Goal: Check status: Check status

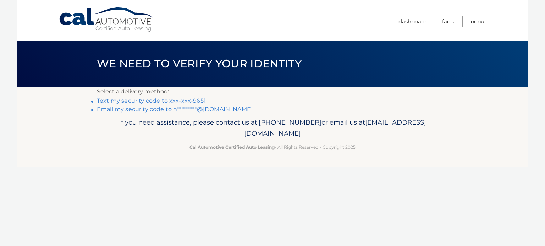
click at [200, 101] on link "Text my security code to xxx-xxx-9651" at bounding box center [151, 100] width 109 height 7
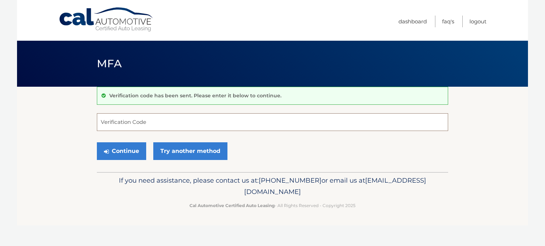
click at [110, 125] on input "Verification Code" at bounding box center [272, 122] width 351 height 18
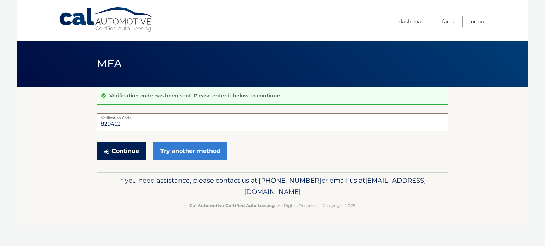
type input "829462"
click at [115, 148] on button "Continue" at bounding box center [121, 152] width 49 height 18
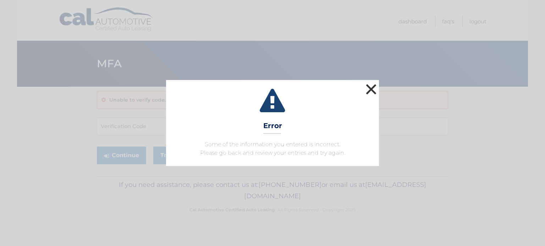
click at [370, 88] on button "×" at bounding box center [371, 89] width 14 height 14
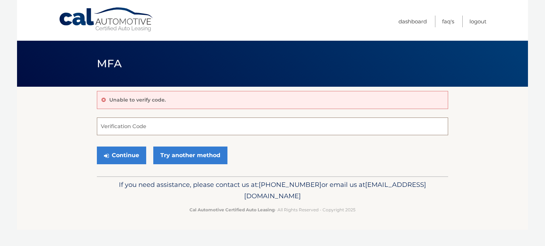
click at [127, 129] on input "Verification Code" at bounding box center [272, 127] width 351 height 18
type input "#828462"
click at [126, 150] on button "Continue" at bounding box center [121, 156] width 49 height 18
click at [124, 155] on button "Continue" at bounding box center [121, 156] width 49 height 18
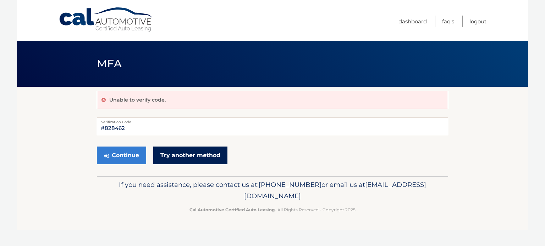
click at [173, 153] on link "Try another method" at bounding box center [190, 156] width 74 height 18
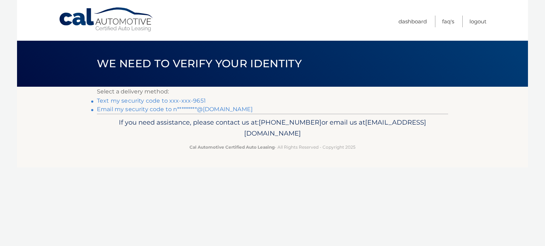
click at [167, 102] on link "Text my security code to xxx-xxx-9651" at bounding box center [151, 100] width 109 height 7
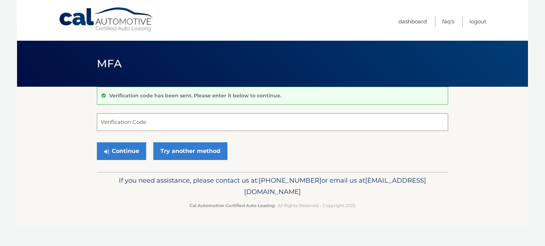
click at [134, 120] on input "Verification Code" at bounding box center [272, 122] width 351 height 18
type input "117443"
click at [136, 151] on button "Continue" at bounding box center [121, 152] width 49 height 18
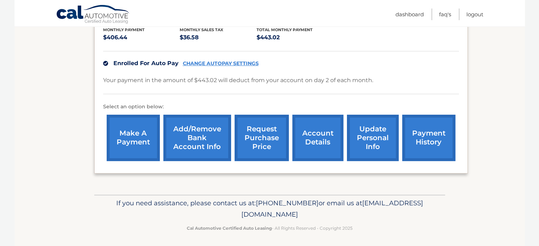
scroll to position [155, 0]
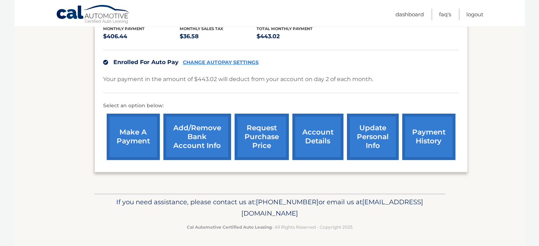
click at [311, 136] on link "account details" at bounding box center [317, 137] width 51 height 46
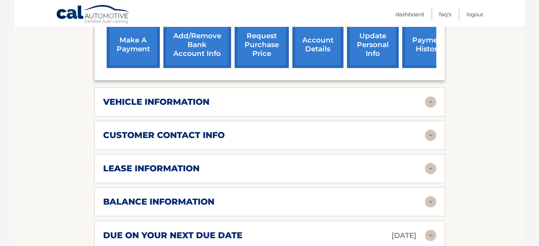
scroll to position [284, 0]
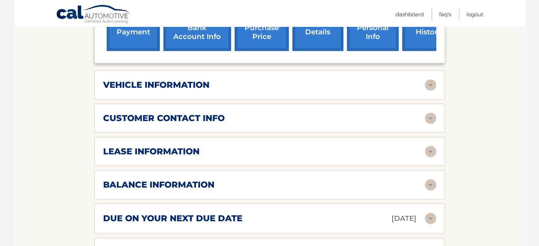
click at [430, 179] on img at bounding box center [430, 184] width 11 height 11
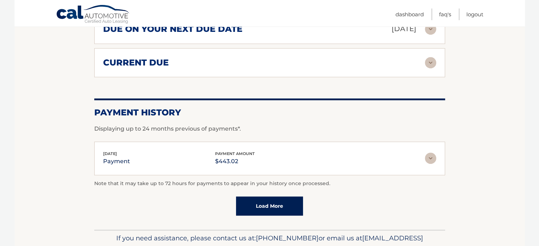
scroll to position [567, 0]
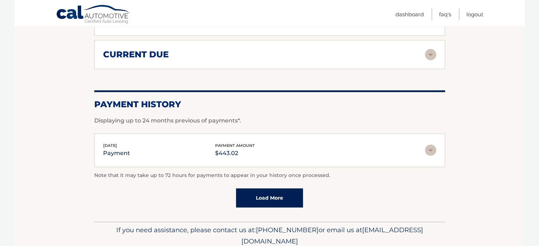
click at [281, 189] on link "Load More" at bounding box center [269, 198] width 67 height 19
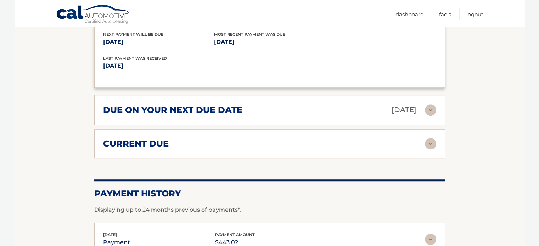
scroll to position [496, 0]
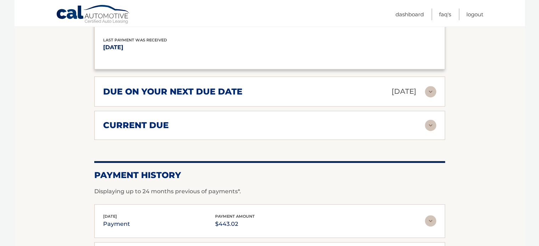
click at [430, 120] on img at bounding box center [430, 125] width 11 height 11
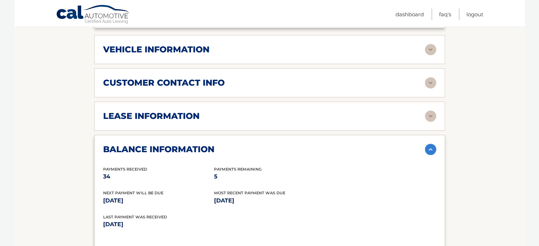
scroll to position [319, 0]
click at [428, 111] on img at bounding box center [430, 116] width 11 height 11
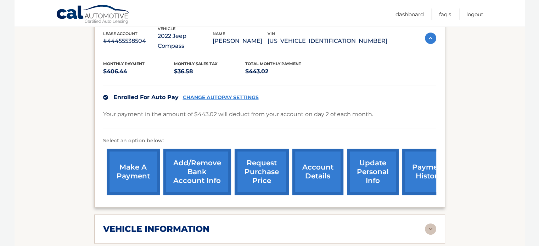
scroll to position [0, 0]
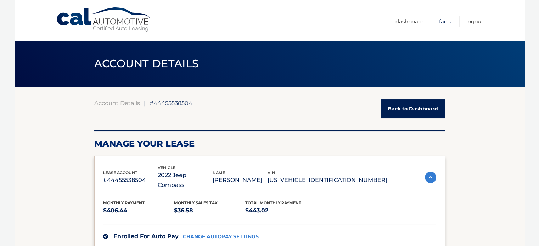
click at [443, 21] on link "FAQ's" at bounding box center [445, 22] width 12 height 12
